Goal: Information Seeking & Learning: Learn about a topic

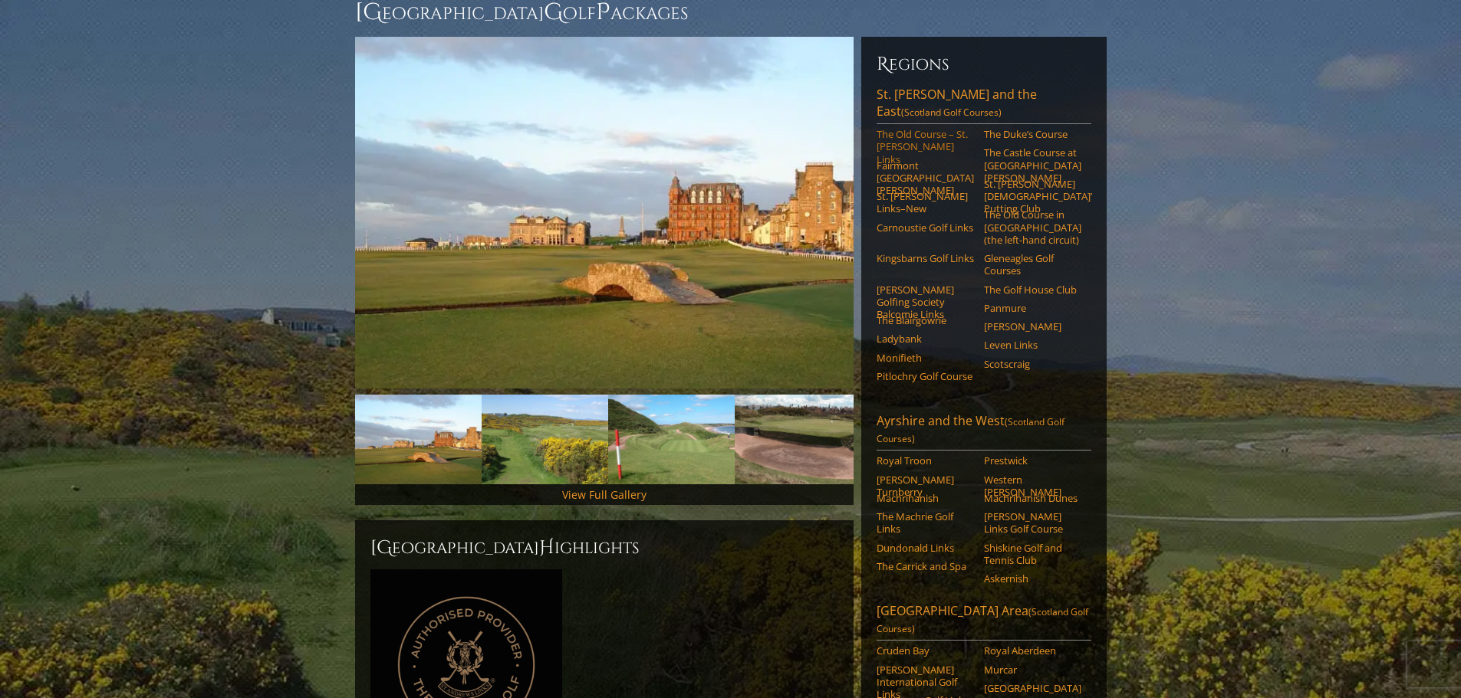
scroll to position [110, 0]
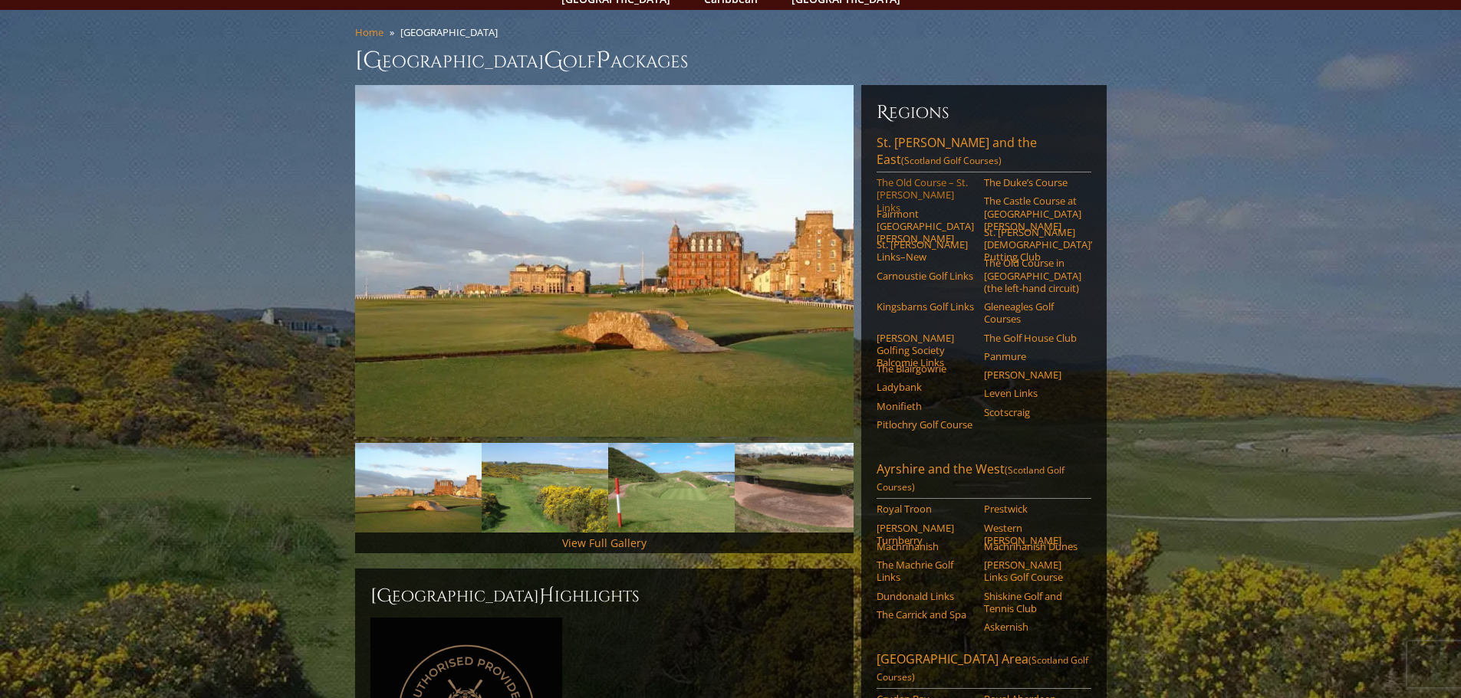
click at [929, 176] on link "The Old Course – St. [PERSON_NAME] Links" at bounding box center [924, 195] width 97 height 38
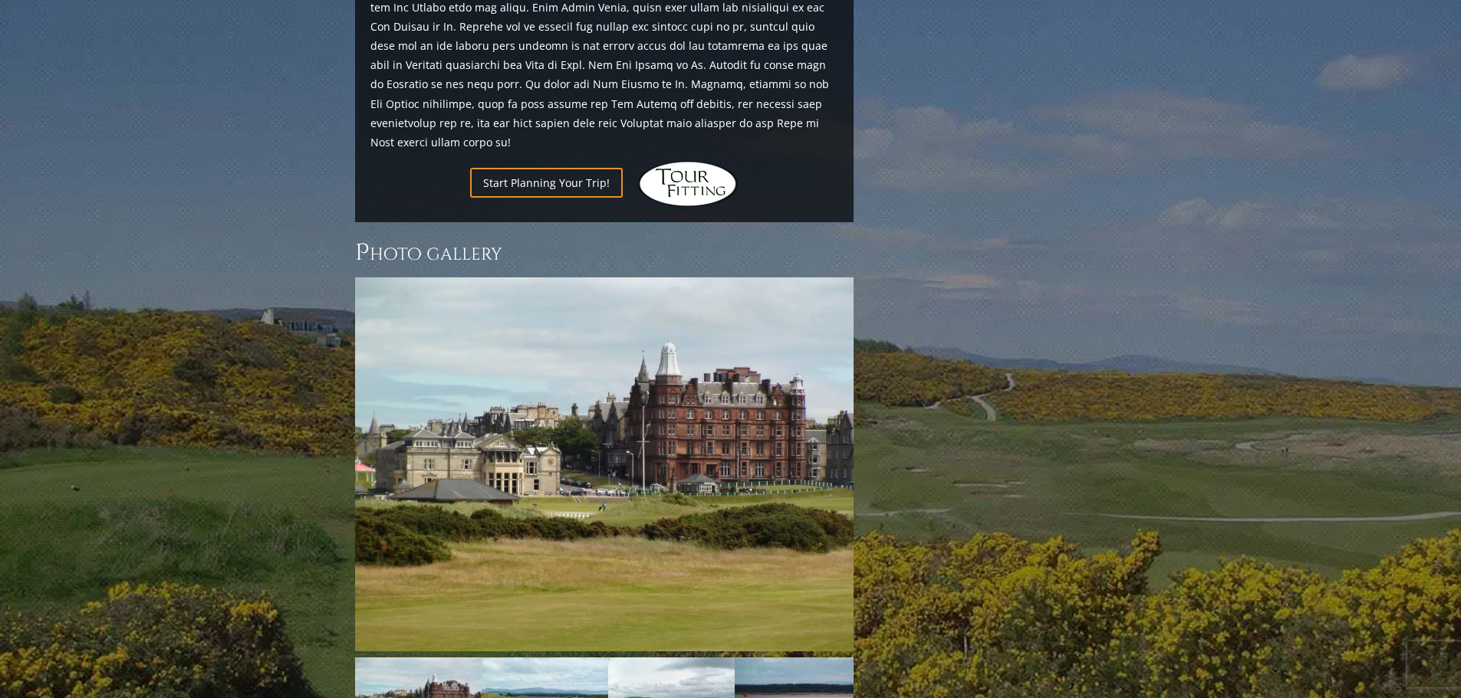
scroll to position [1931, 0]
